Goal: Task Accomplishment & Management: Use online tool/utility

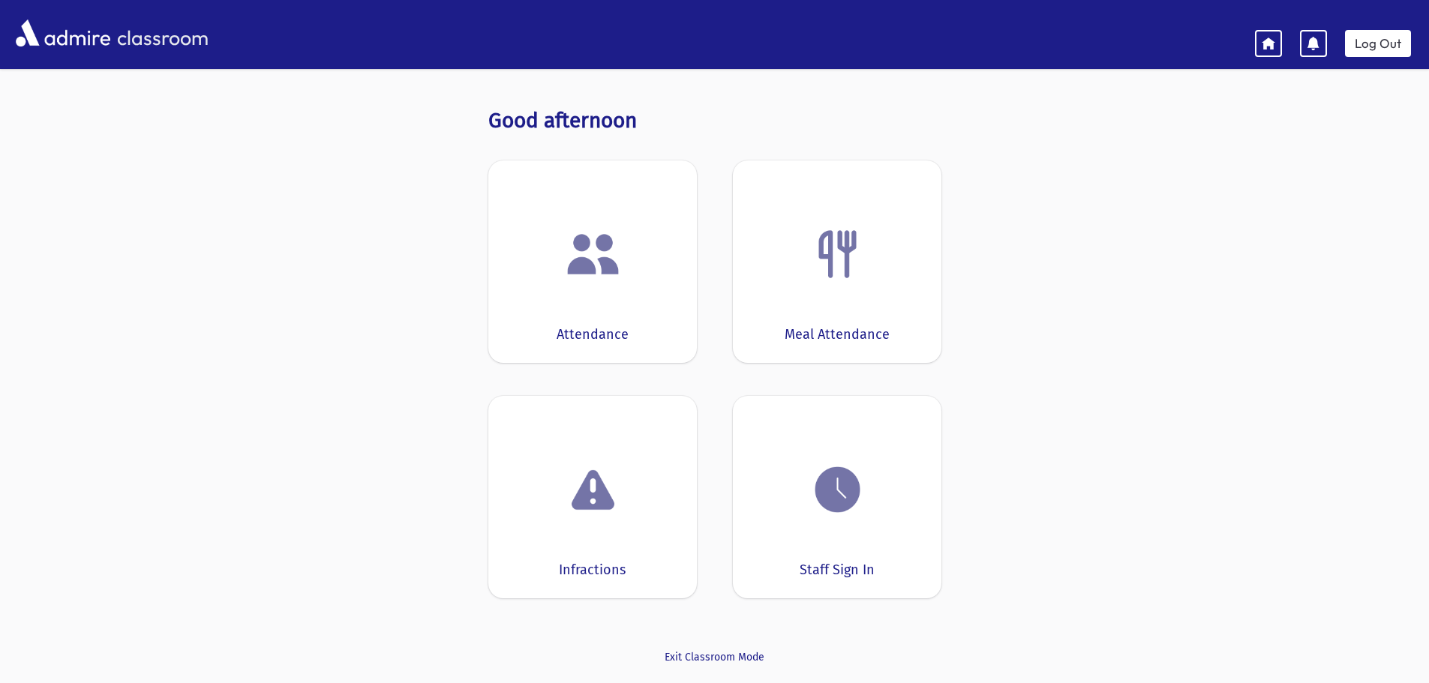
click at [508, 268] on div "Attendance" at bounding box center [592, 261] width 208 height 202
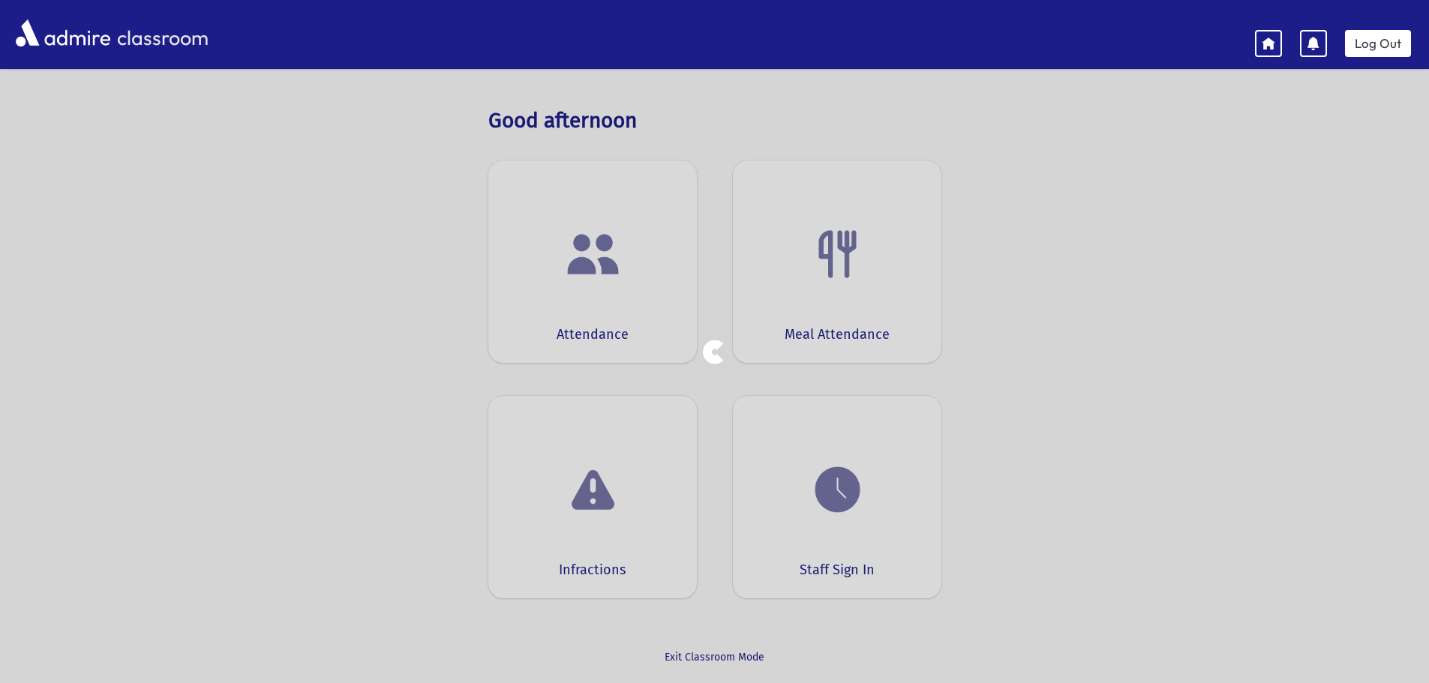
click at [508, 268] on div at bounding box center [714, 341] width 1429 height 683
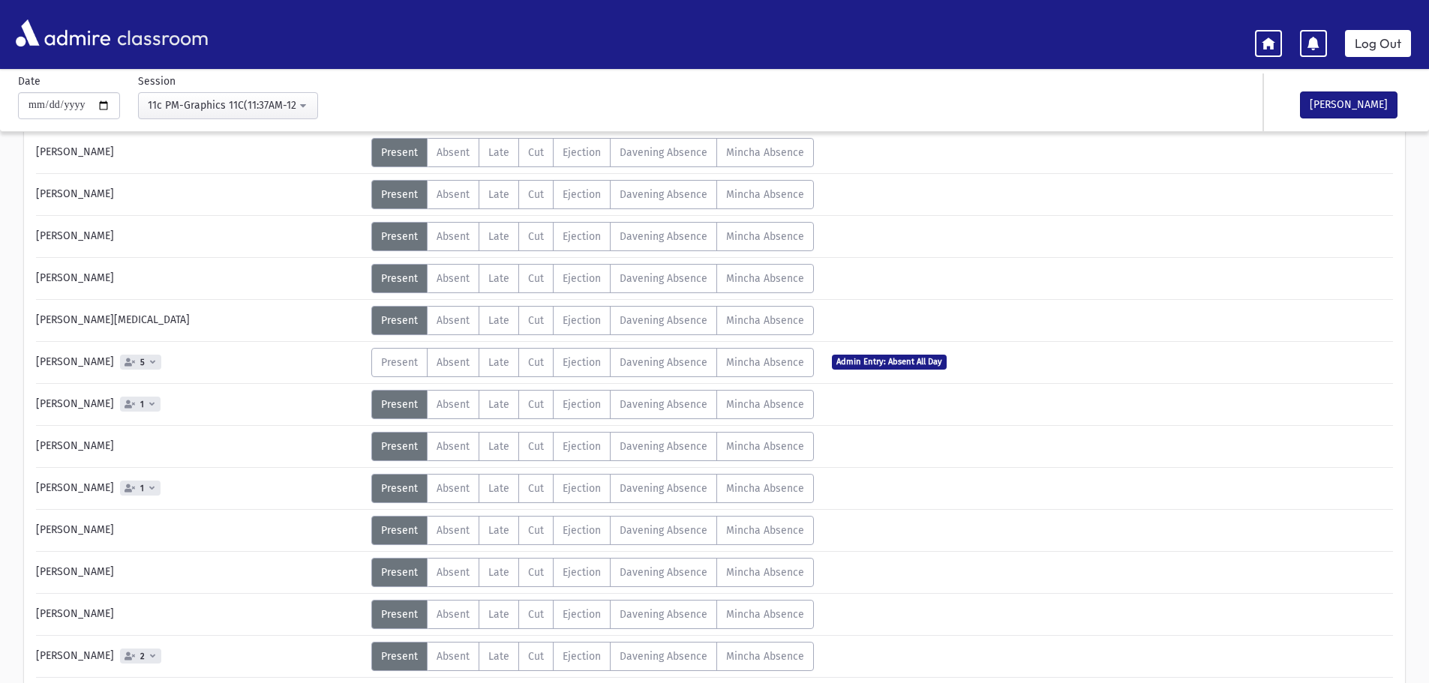
scroll to position [225, 0]
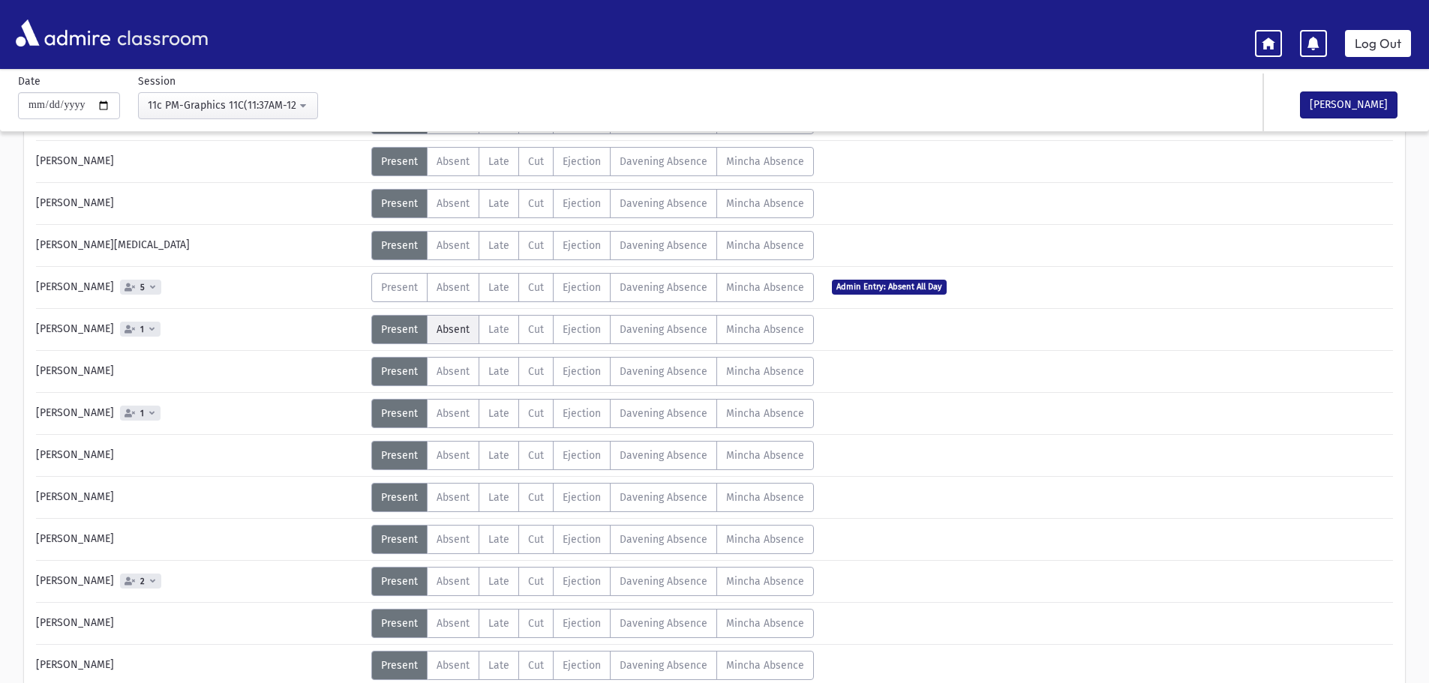
click at [437, 332] on span "Absent" at bounding box center [452, 329] width 33 height 13
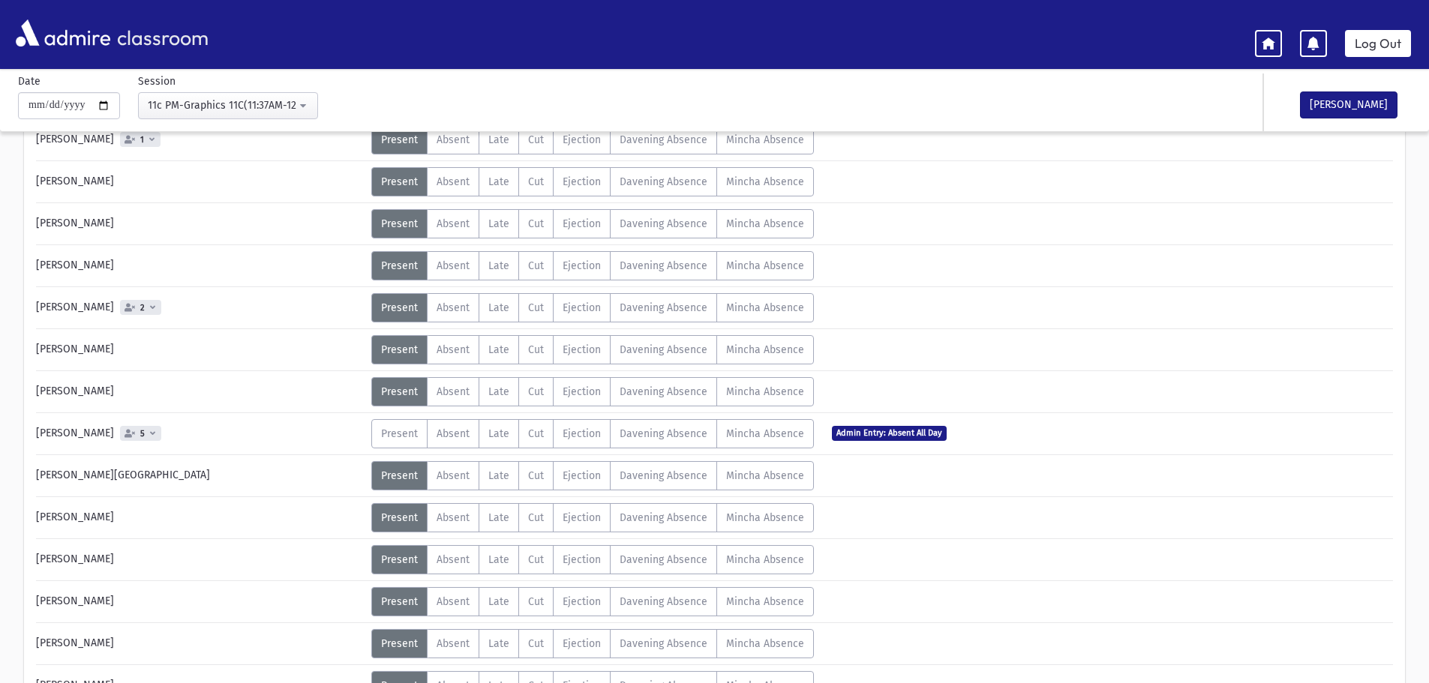
scroll to position [525, 0]
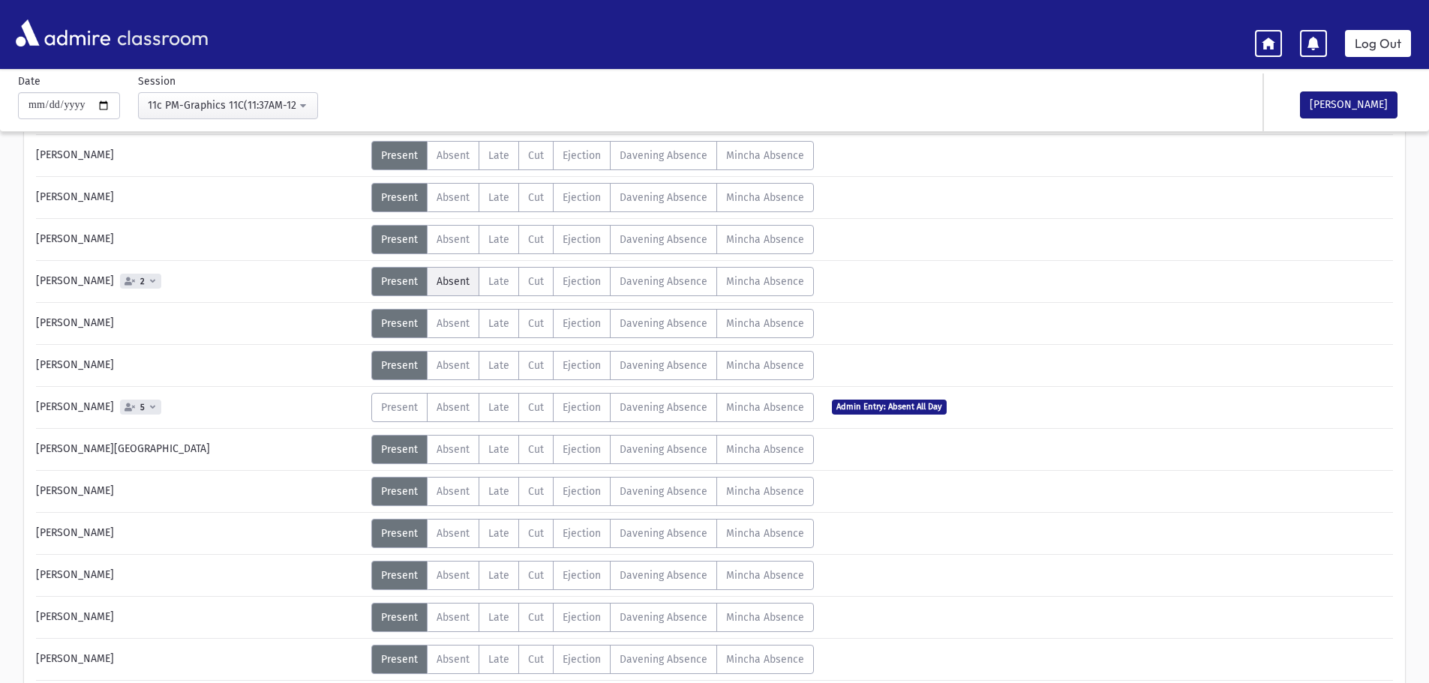
click at [469, 288] on label "Absent A" at bounding box center [453, 281] width 52 height 29
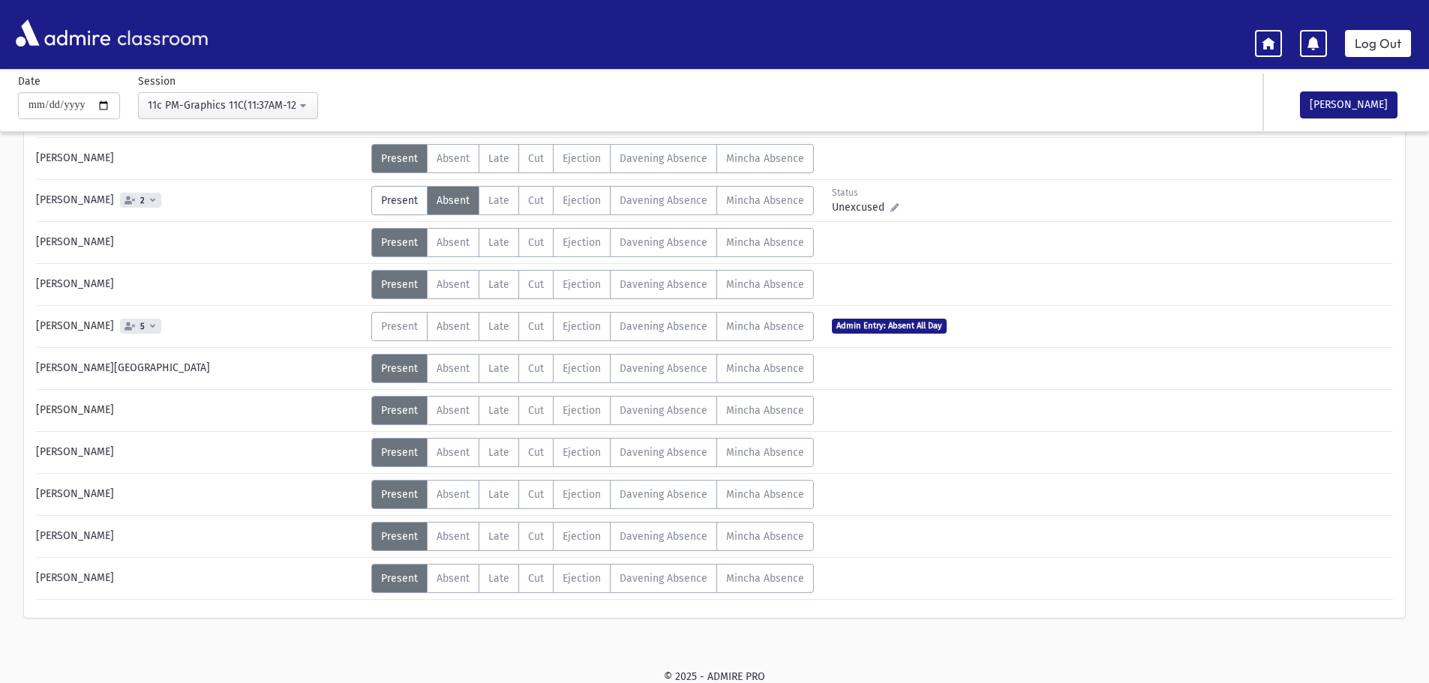
scroll to position [607, 0]
click at [1357, 94] on div "Okay" at bounding box center [1301, 72] width 225 height 46
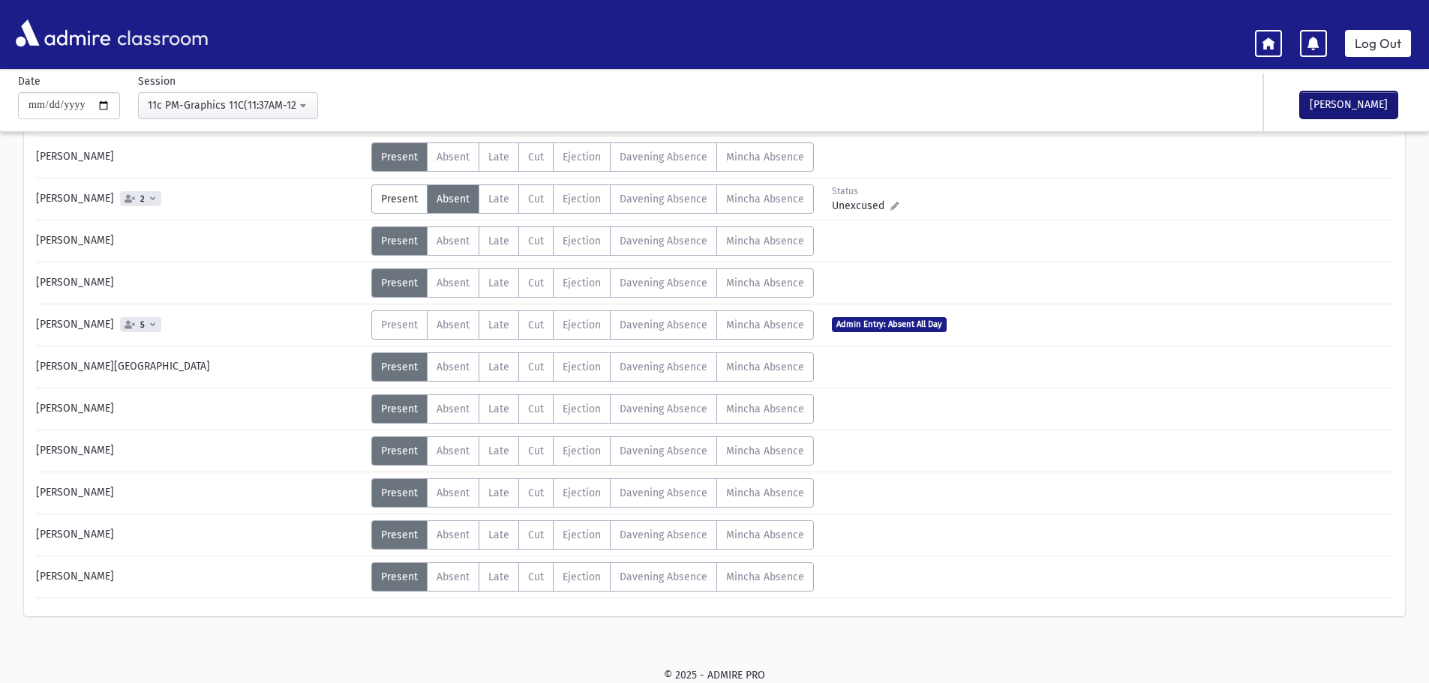
click at [1356, 101] on button "[PERSON_NAME]" at bounding box center [1348, 104] width 97 height 27
